Goal: Information Seeking & Learning: Learn about a topic

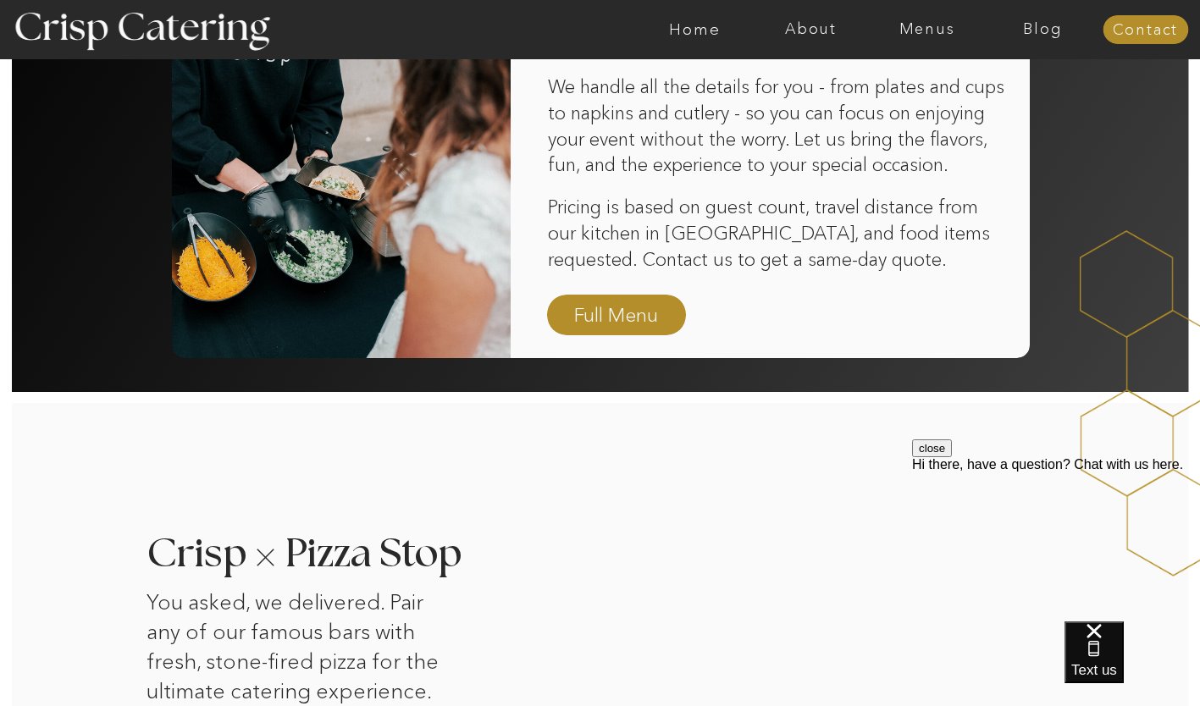
scroll to position [1243, 0]
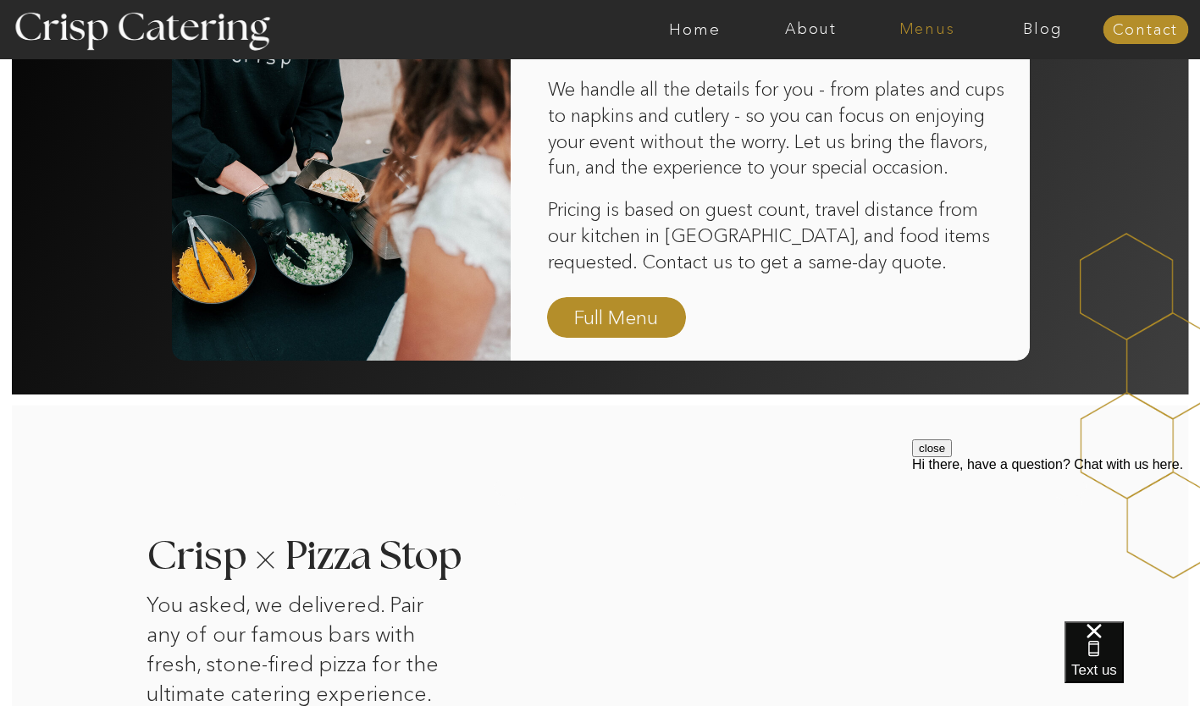
click at [933, 29] on nav "Menus" at bounding box center [927, 29] width 116 height 17
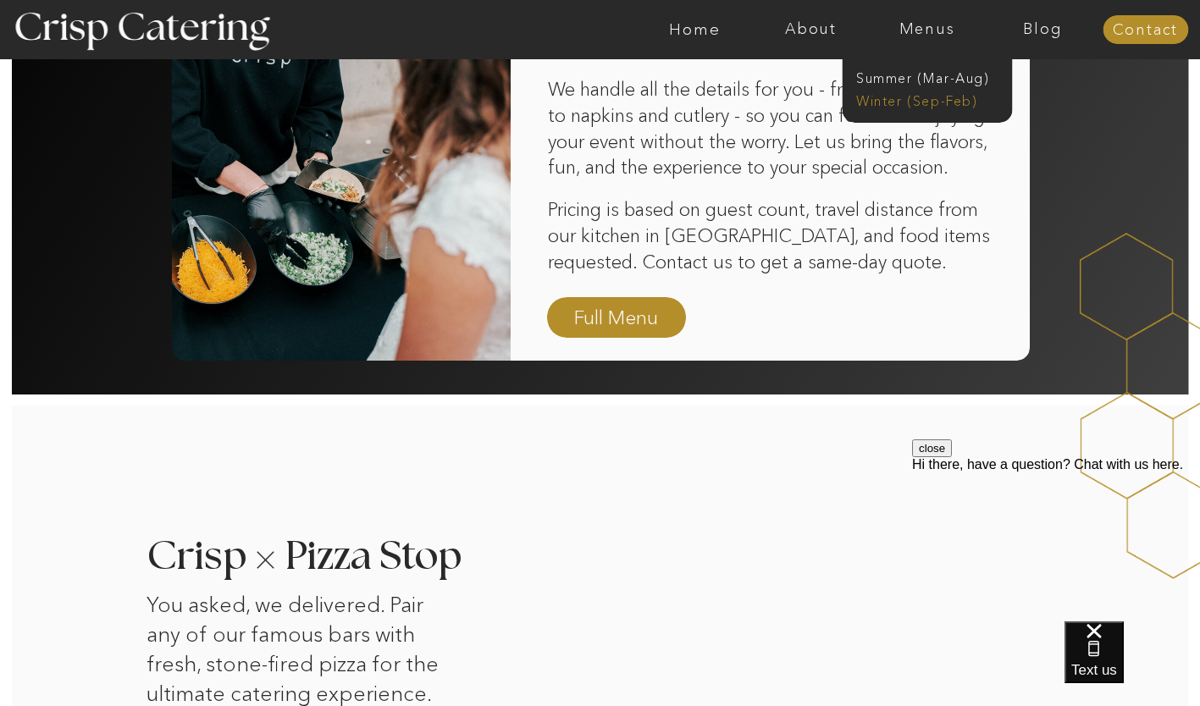
click at [912, 96] on nav "Winter (Sep-Feb)" at bounding box center [925, 99] width 139 height 16
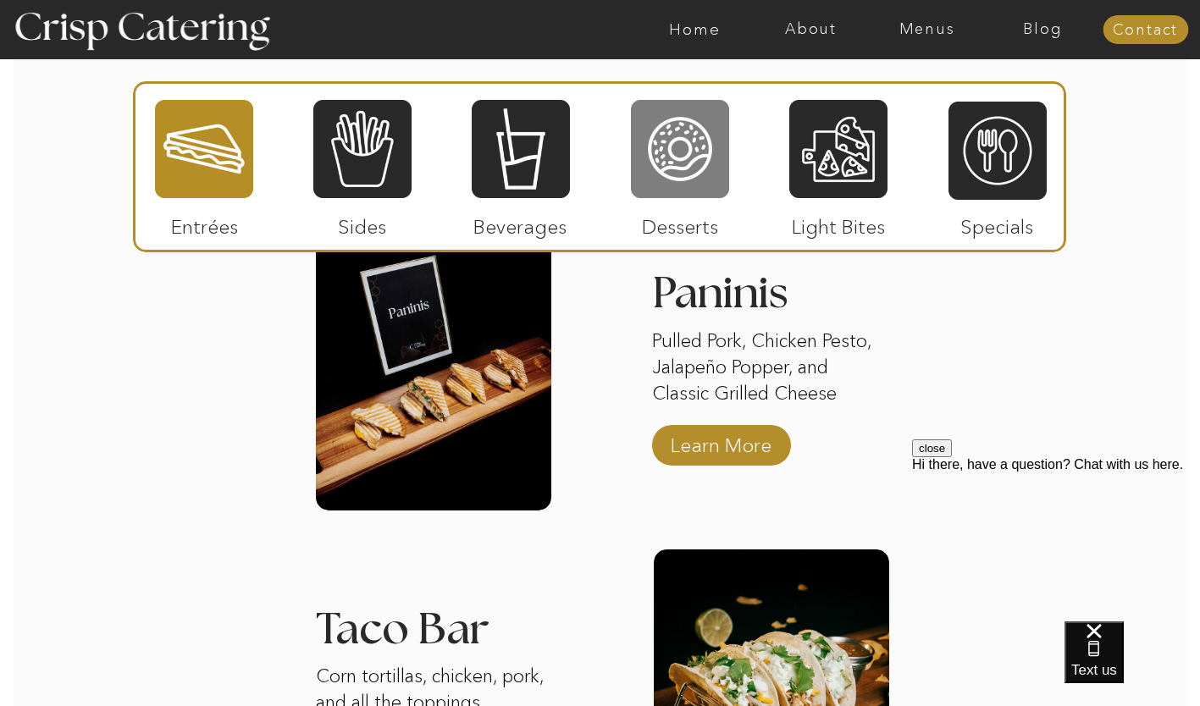
scroll to position [2101, 0]
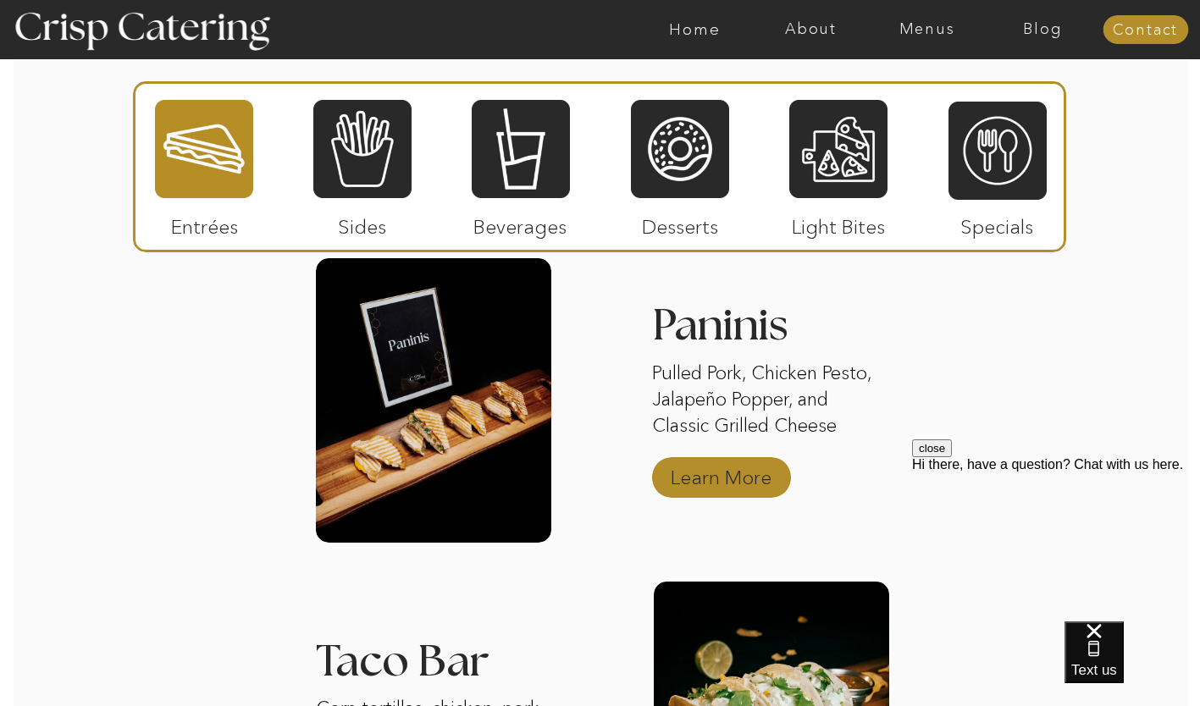
click at [708, 464] on p "Learn More" at bounding box center [721, 473] width 113 height 49
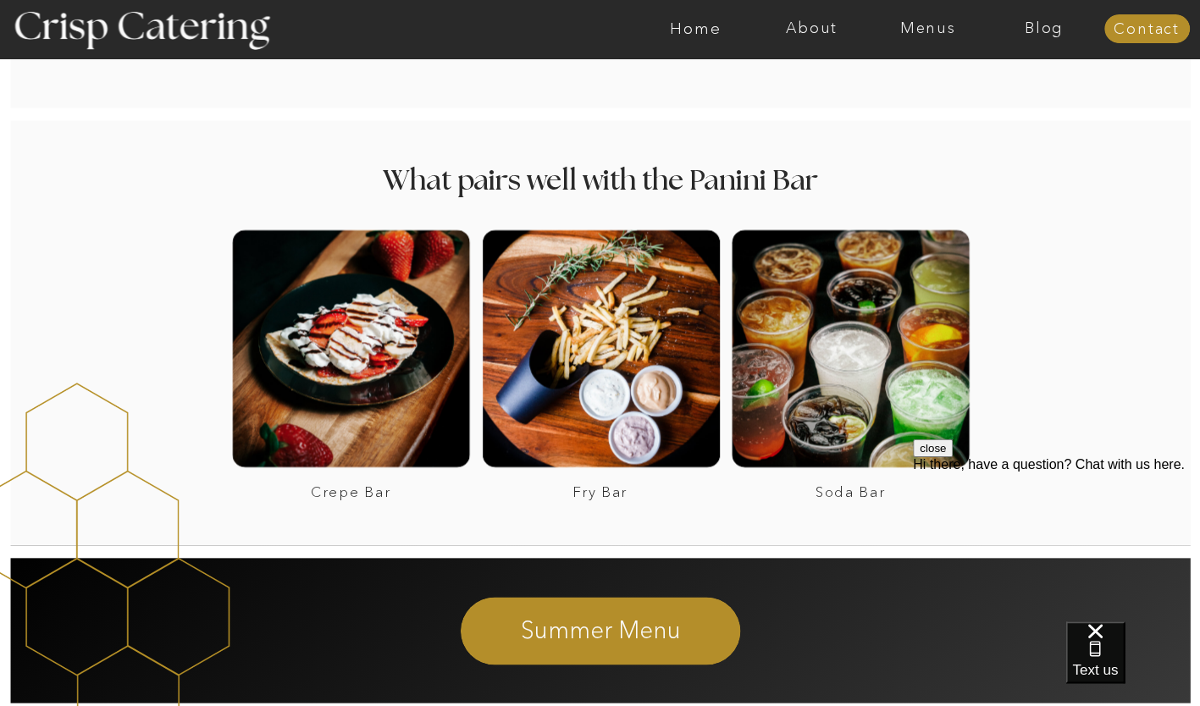
scroll to position [2157, 0]
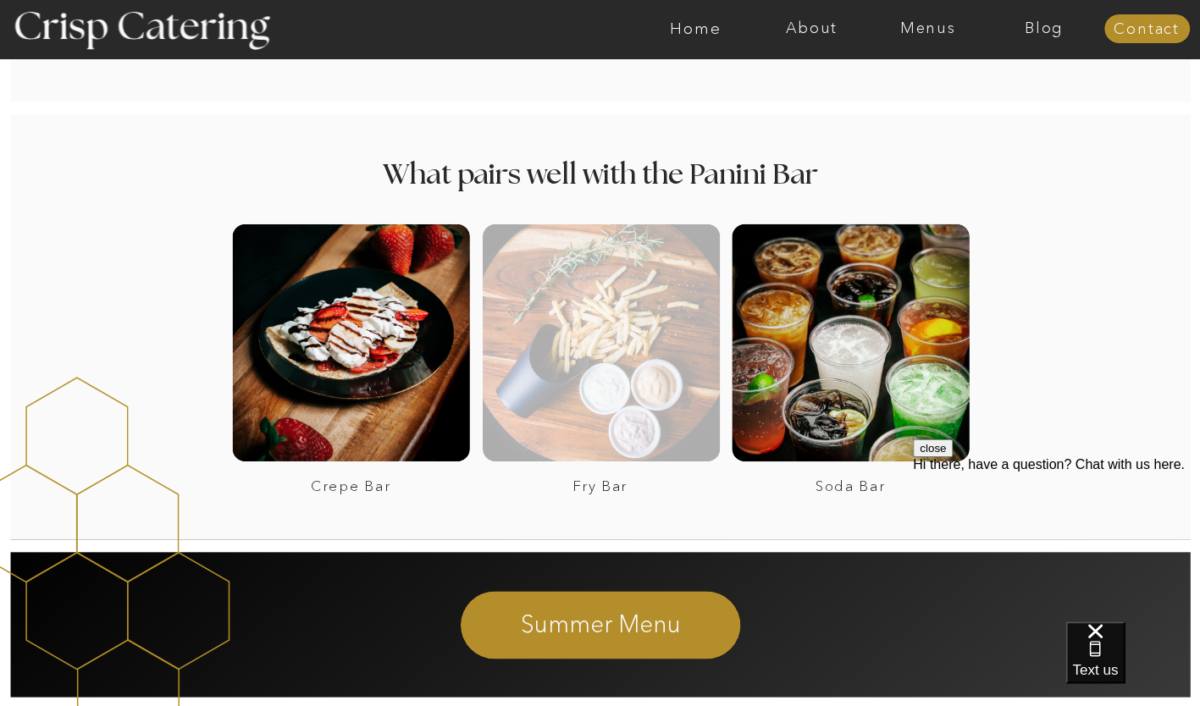
click at [641, 354] on div at bounding box center [601, 342] width 237 height 237
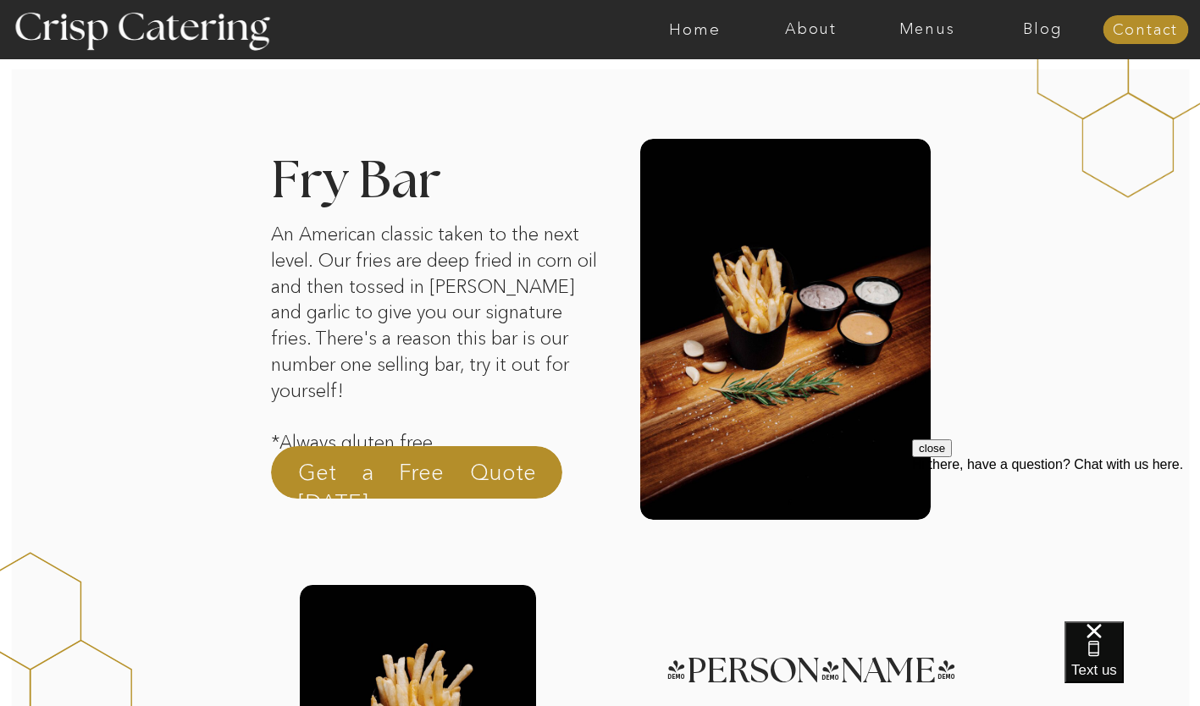
click at [963, 54] on div at bounding box center [667, 29] width 2686 height 59
